Goal: Use online tool/utility: Utilize a website feature to perform a specific function

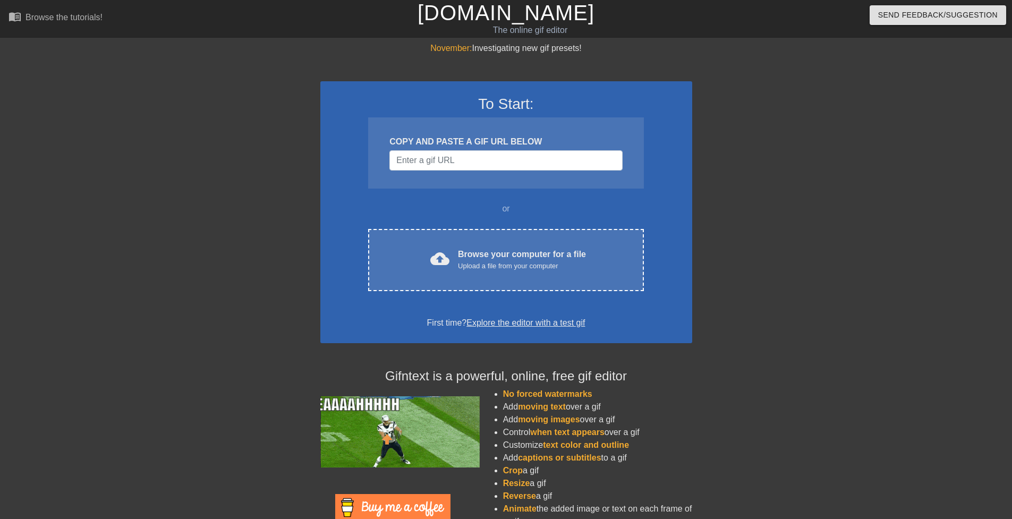
click at [126, 187] on div "November: Investigating new gif presets! To Start: COPY AND PASTE A GIF URL BEL…" at bounding box center [506, 302] width 1012 height 520
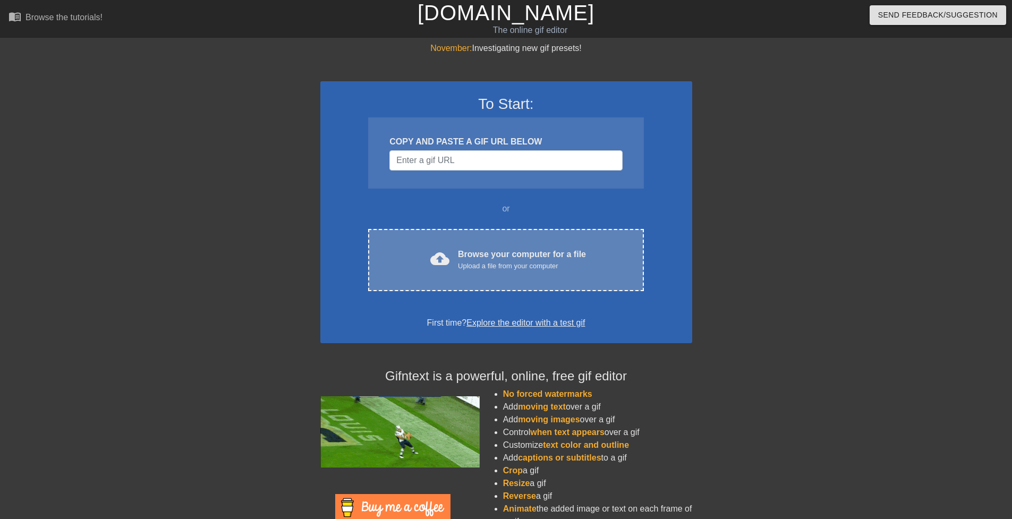
click at [563, 262] on div "Upload a file from your computer" at bounding box center [522, 266] width 128 height 11
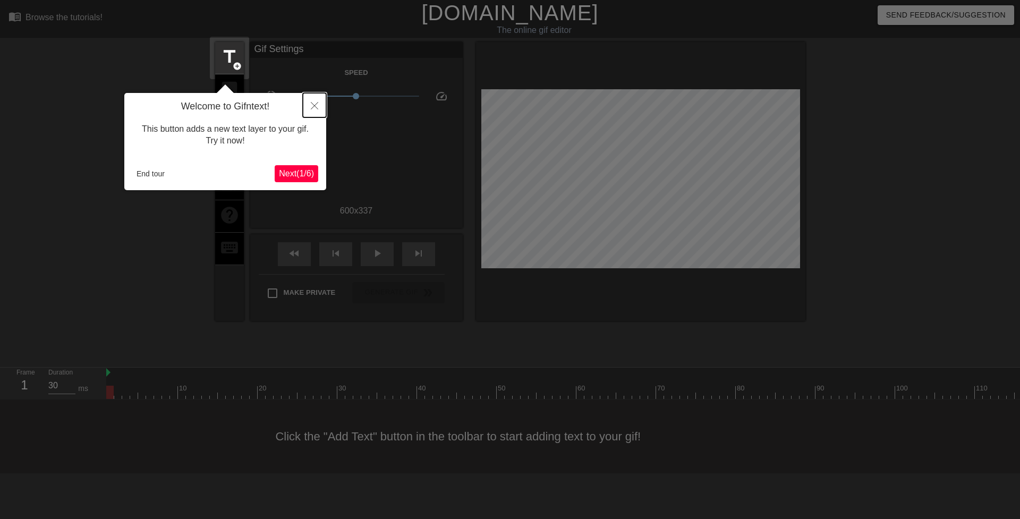
click at [311, 96] on button "Close" at bounding box center [314, 105] width 23 height 24
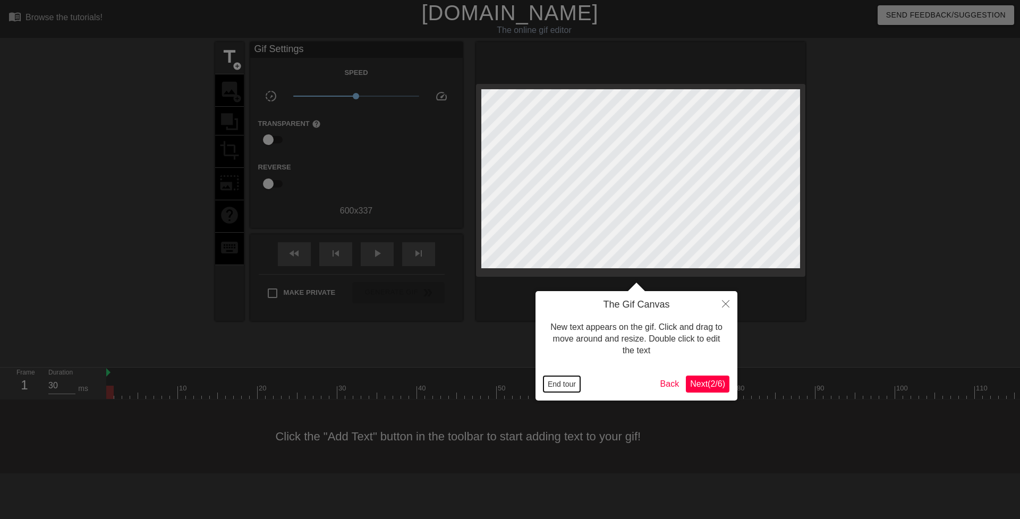
click at [555, 382] on button "End tour" at bounding box center [561, 384] width 37 height 16
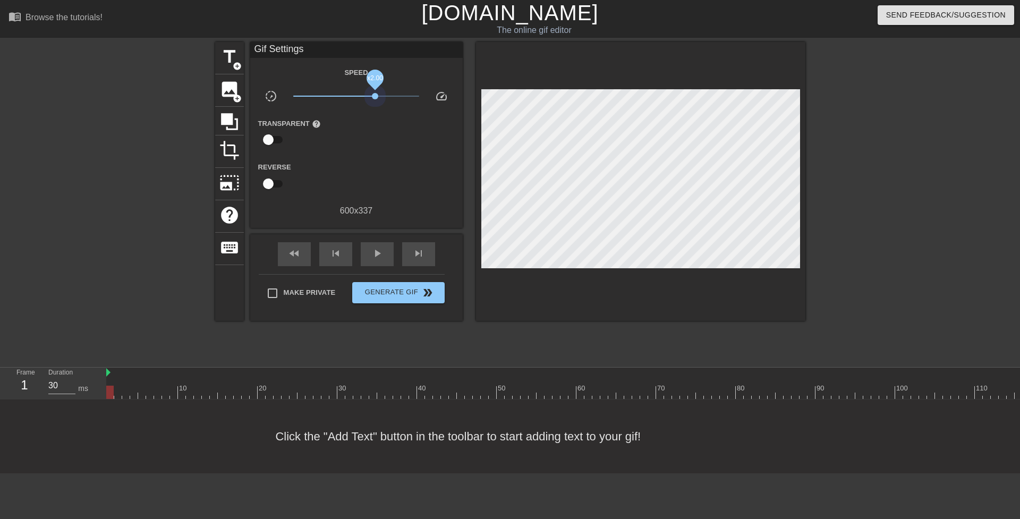
drag, startPoint x: 359, startPoint y: 96, endPoint x: 375, endPoint y: 121, distance: 30.1
click at [375, 121] on div "Speed slow_motion_video x2.00 speed Transparent help Reverse 600 x 337" at bounding box center [356, 141] width 197 height 151
drag, startPoint x: 108, startPoint y: 390, endPoint x: 110, endPoint y: 439, distance: 48.9
click at [110, 439] on div "menu_book Browse the tutorials! [DOMAIN_NAME] The online gif editor Send Feedba…" at bounding box center [510, 236] width 1020 height 473
click at [237, 237] on span "keyboard" at bounding box center [229, 247] width 20 height 20
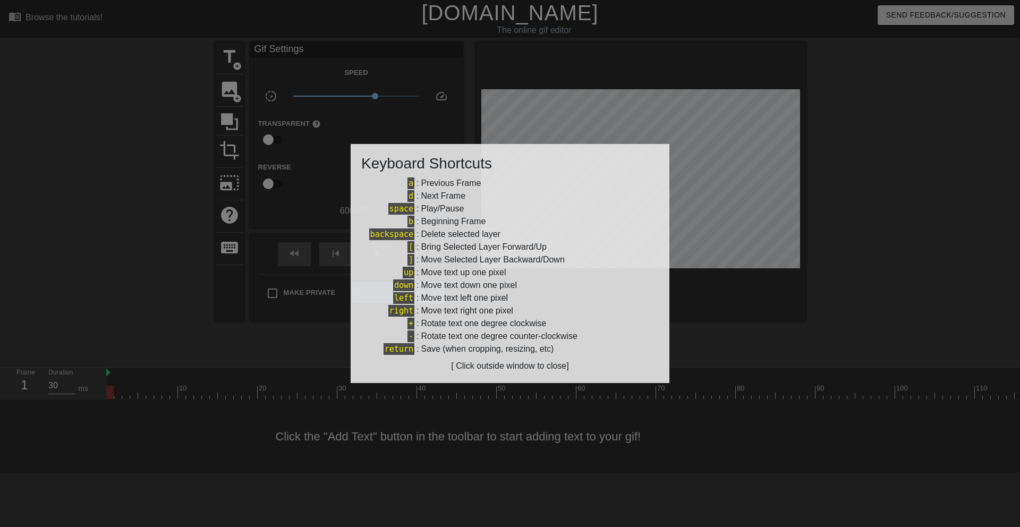
click at [235, 240] on div at bounding box center [510, 263] width 1020 height 527
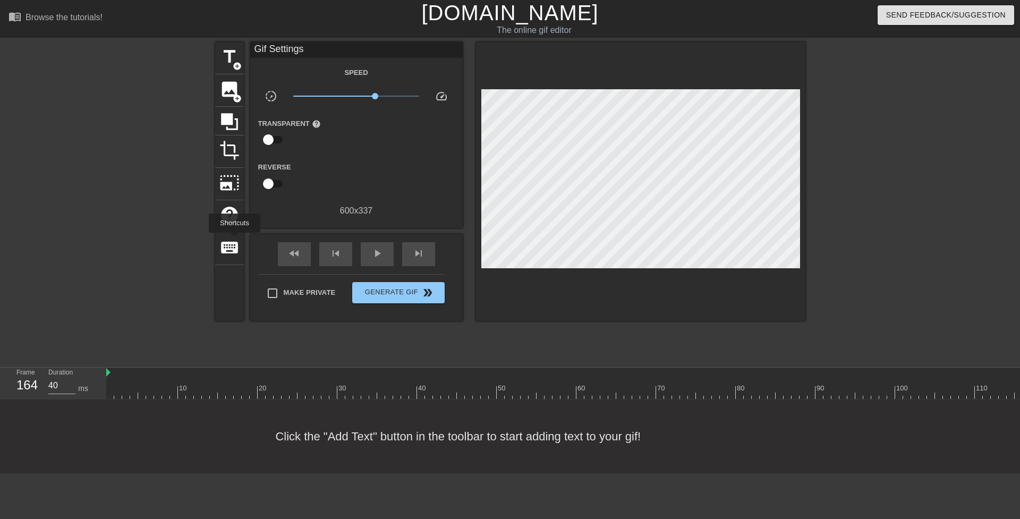
type input "30"
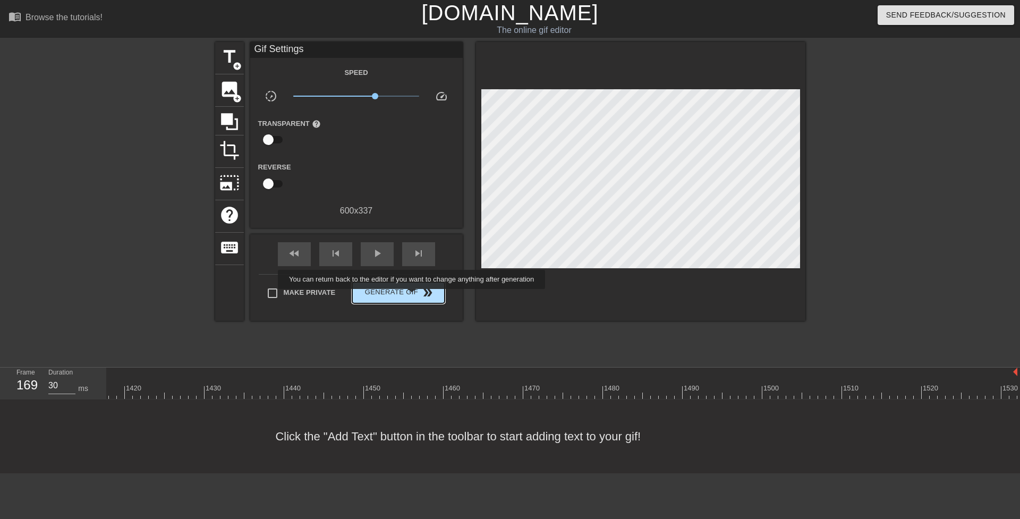
click at [419, 296] on span "Generate Gif double_arrow" at bounding box center [397, 292] width 83 height 13
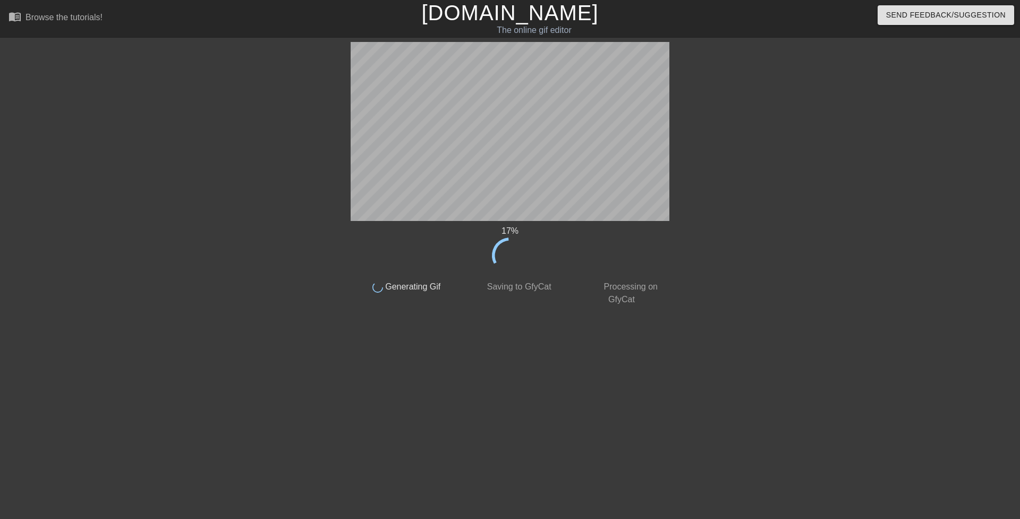
click at [136, 249] on div "17 % done Generating Gif done Saving to GfyCat done Processing on GfyCat title …" at bounding box center [510, 201] width 1020 height 319
click at [417, 251] on div "99 % done Generating Gif done Saving to GfyCat done Processing on GfyCat" at bounding box center [510, 174] width 319 height 264
